Goal: Navigation & Orientation: Find specific page/section

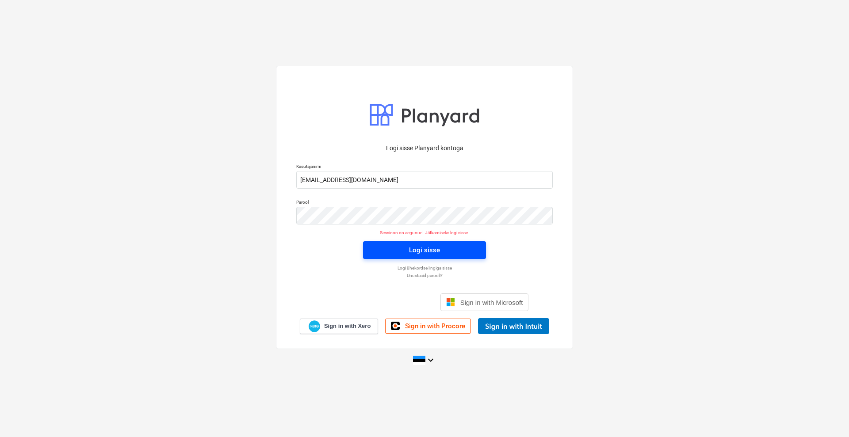
click at [411, 248] on div "Logi sisse" at bounding box center [424, 249] width 31 height 11
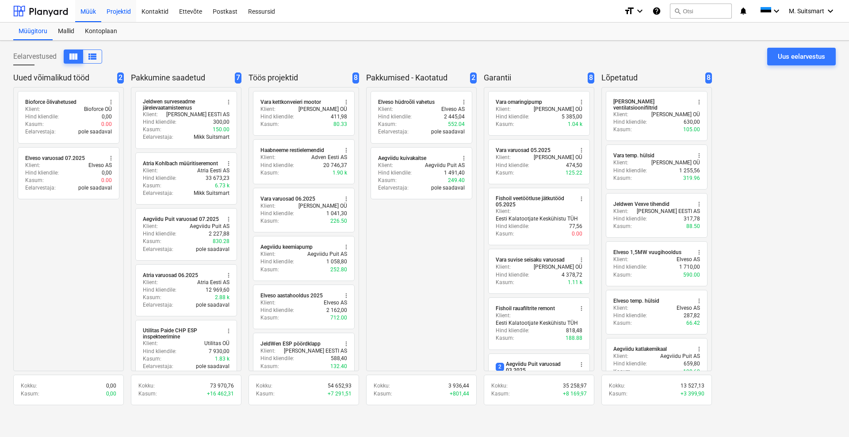
click at [121, 12] on div "Projektid" at bounding box center [118, 11] width 35 height 23
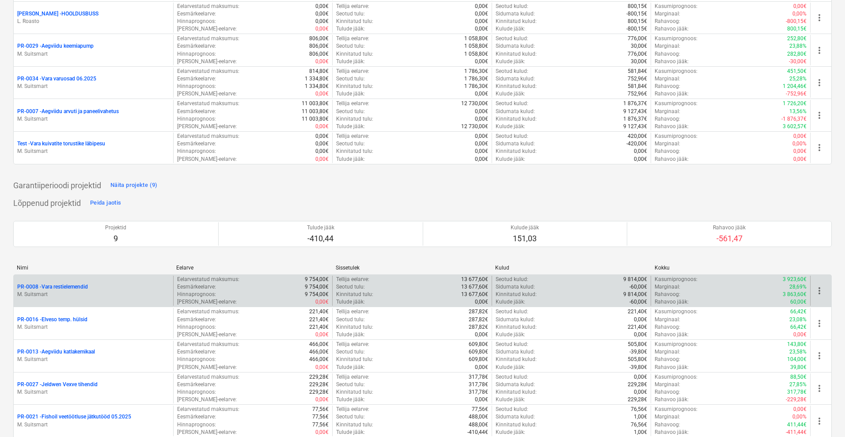
scroll to position [217, 0]
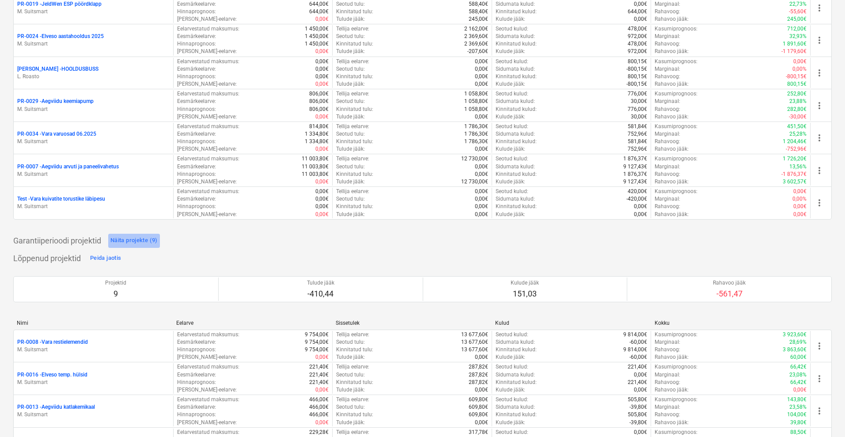
click at [142, 243] on div "Näita projekte (9)" at bounding box center [133, 241] width 47 height 10
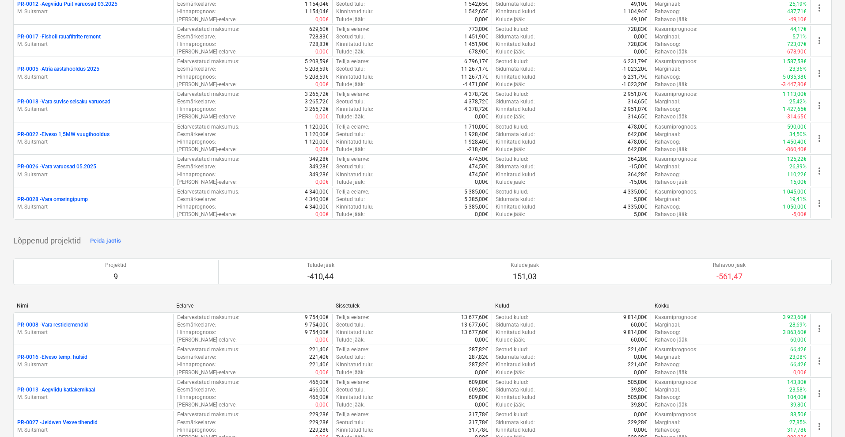
scroll to position [604, 0]
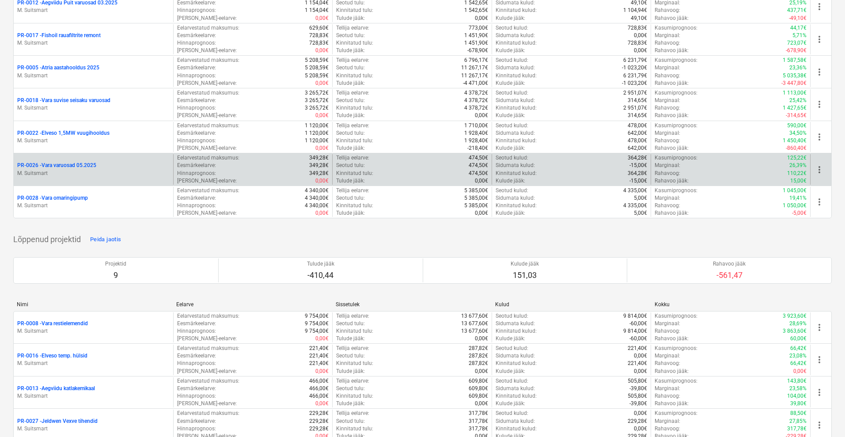
click at [79, 167] on p "PR-0026 - Vara varuosad 05.2025" at bounding box center [56, 166] width 79 height 8
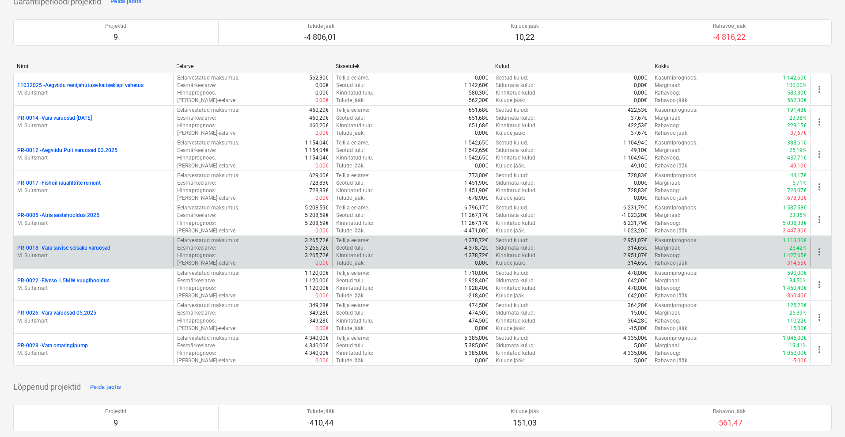
scroll to position [475, 0]
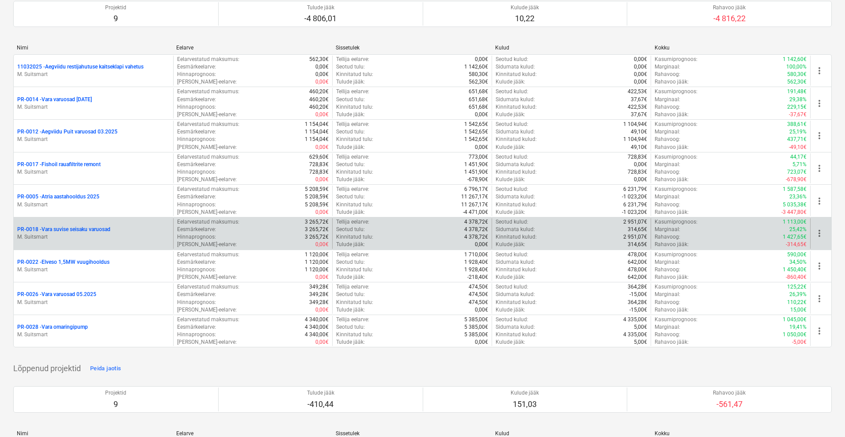
click at [61, 228] on p "PR-0018 - Vara suvise seisaku varuosad" at bounding box center [63, 230] width 93 height 8
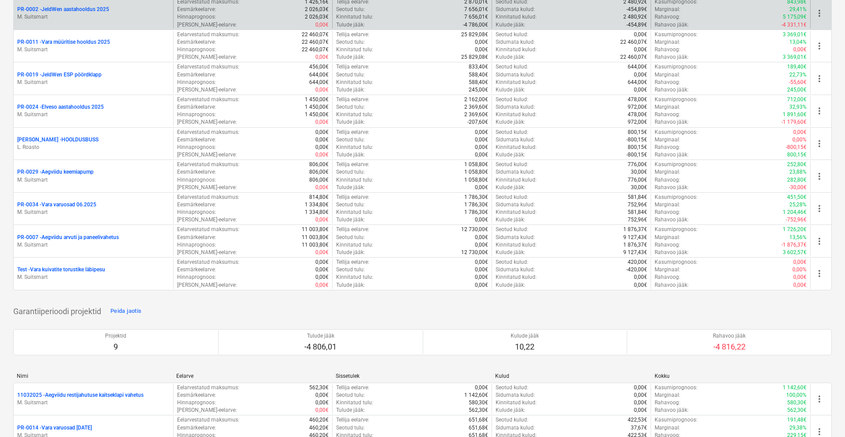
scroll to position [166, 0]
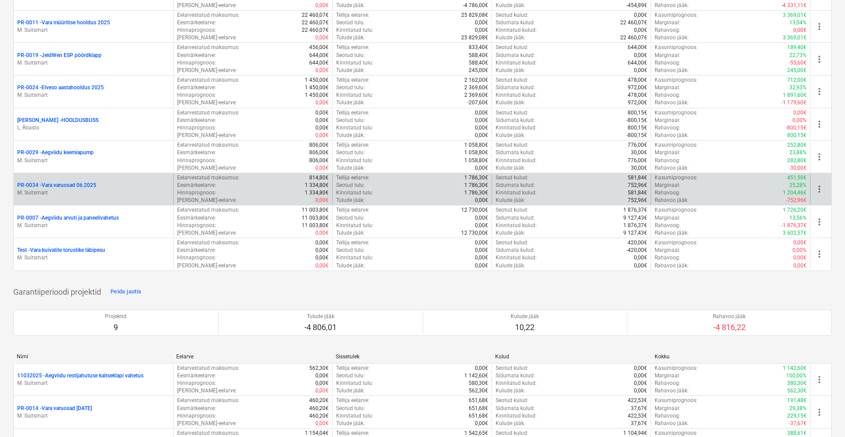
click at [64, 183] on p "PR-0034 - Vara varuosad 06.2025" at bounding box center [56, 186] width 79 height 8
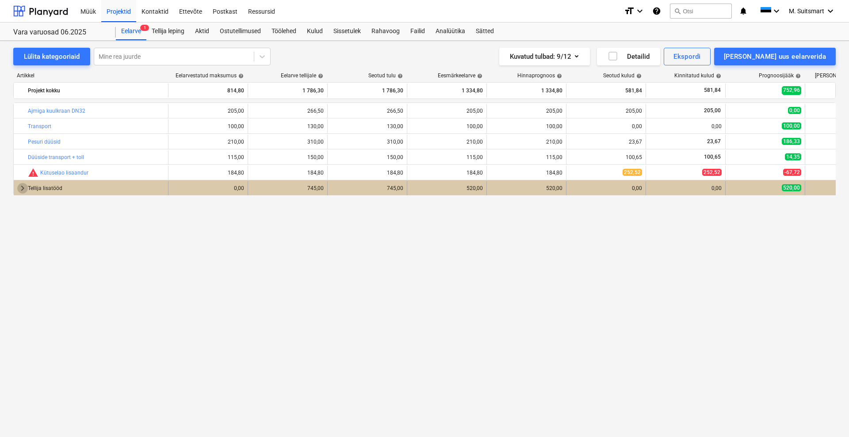
click at [21, 190] on span "keyboard_arrow_right" at bounding box center [22, 188] width 11 height 11
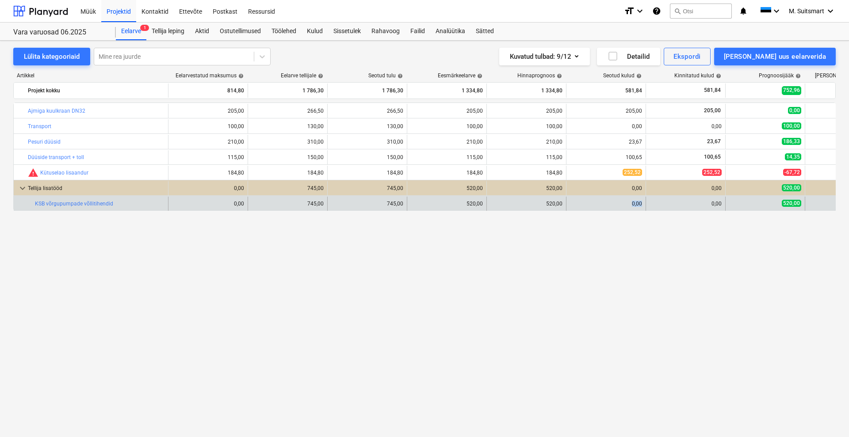
drag, startPoint x: 629, startPoint y: 204, endPoint x: 643, endPoint y: 204, distance: 14.6
click at [643, 204] on div "0,00" at bounding box center [606, 204] width 80 height 14
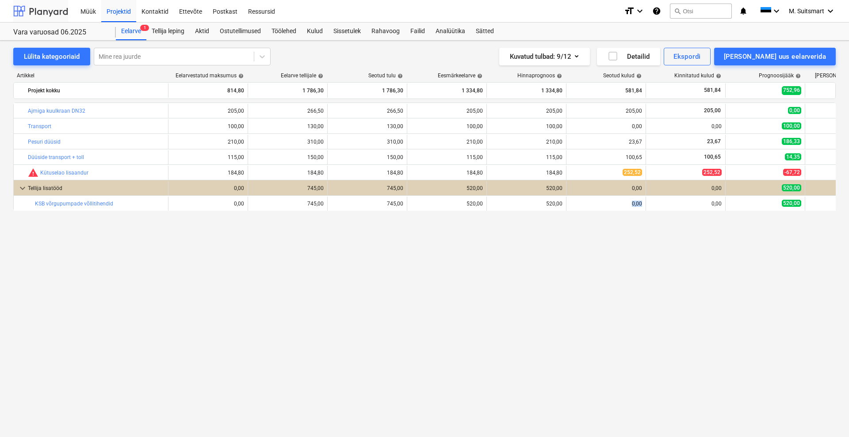
click at [38, 13] on div at bounding box center [40, 11] width 55 height 22
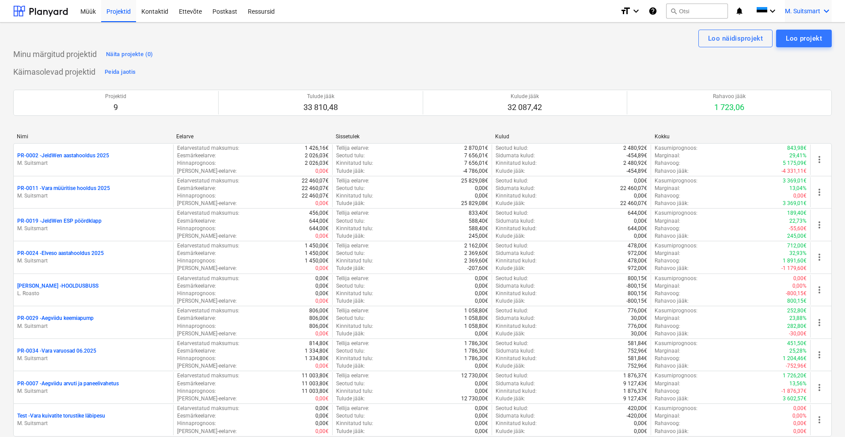
click at [803, 9] on span "M. Suitsmart" at bounding box center [802, 11] width 35 height 7
click at [786, 43] on div "MS Novel Engineering OÜ" at bounding box center [789, 36] width 86 height 19
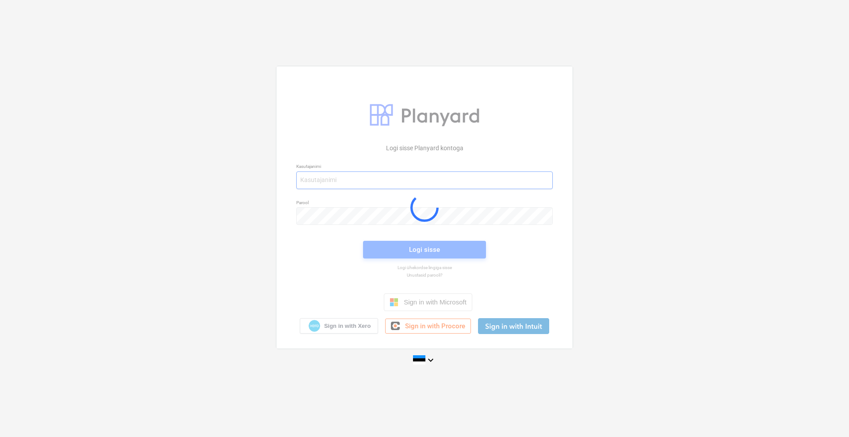
type input "[EMAIL_ADDRESS][DOMAIN_NAME]"
